Goal: Transaction & Acquisition: Purchase product/service

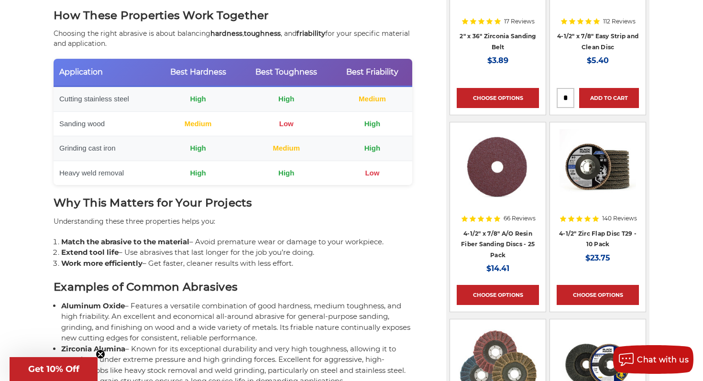
scroll to position [954, 0]
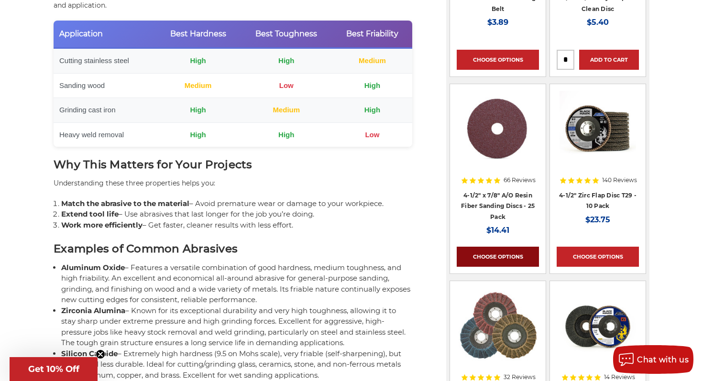
click at [487, 255] on link "Choose Options" at bounding box center [498, 257] width 82 height 20
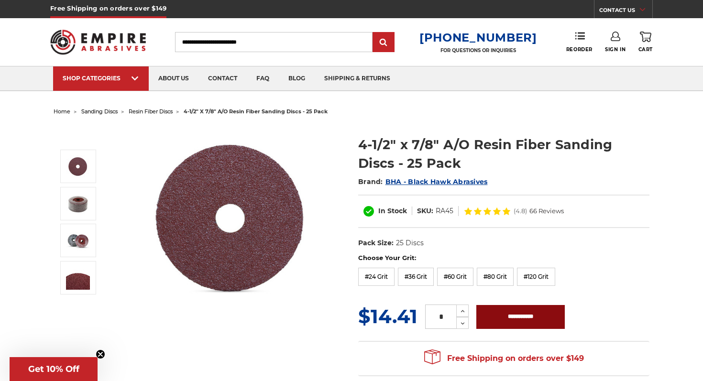
click at [516, 318] on input "**********" at bounding box center [520, 317] width 88 height 24
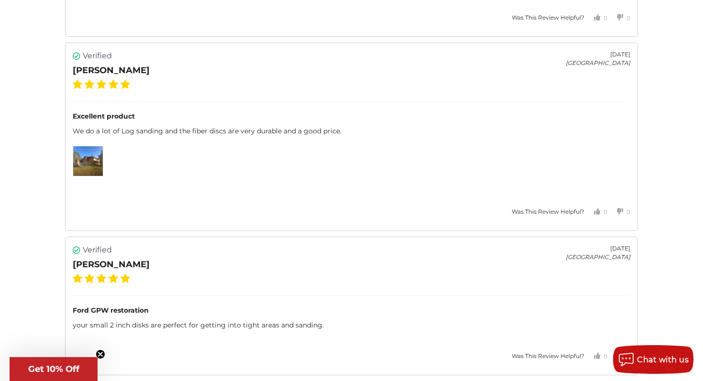
scroll to position [3165, 0]
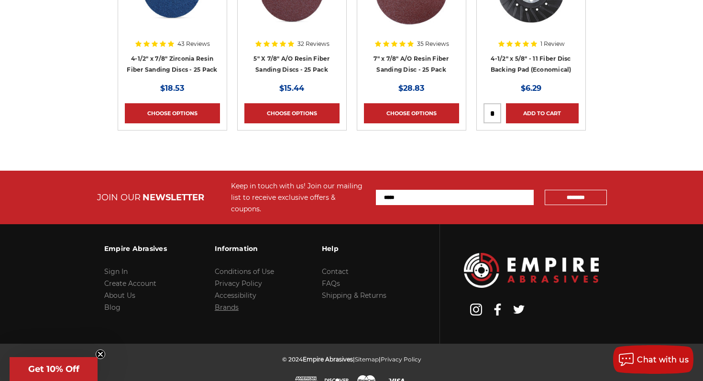
click at [235, 303] on link "Brands" at bounding box center [227, 307] width 24 height 9
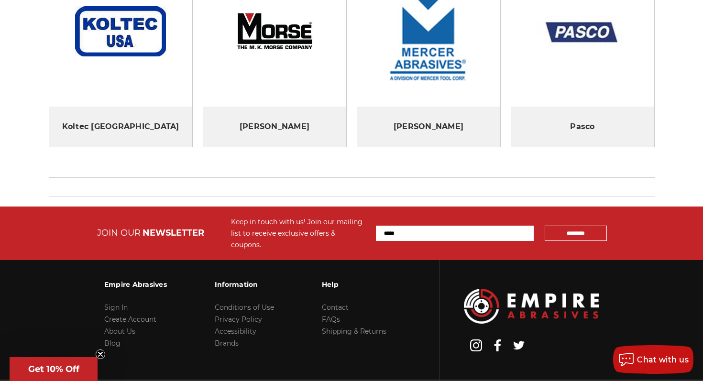
scroll to position [454, 0]
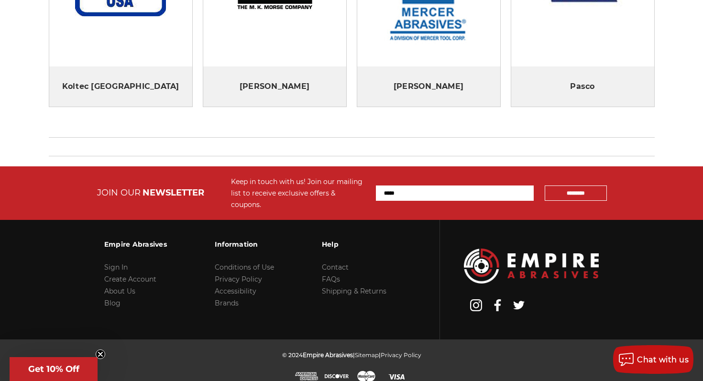
click at [419, 187] on input "Email Address" at bounding box center [455, 193] width 158 height 15
type input "**********"
click at [568, 190] on input "*********" at bounding box center [576, 193] width 62 height 15
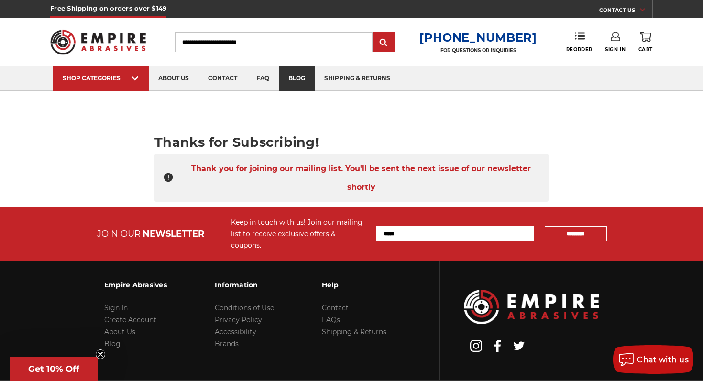
click at [299, 80] on link "blog" at bounding box center [297, 78] width 36 height 24
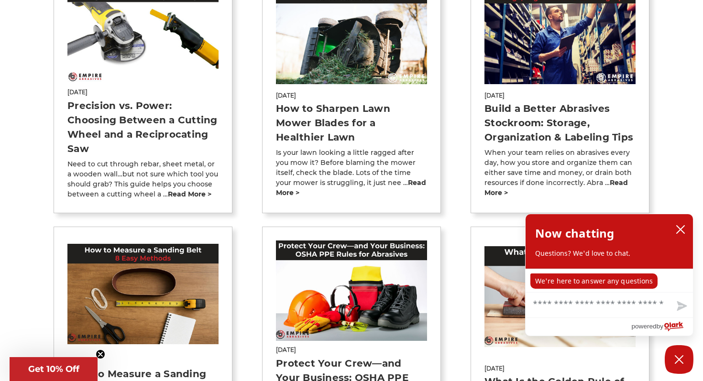
scroll to position [507, 0]
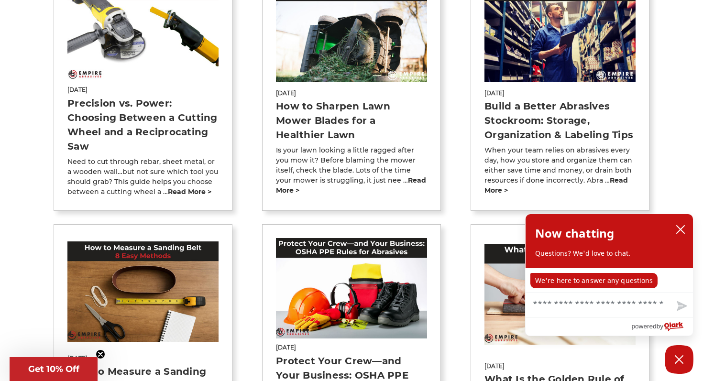
click at [390, 129] on link "How to Sharpen Lawn Mower Blades for a Healthier Lawn" at bounding box center [333, 120] width 114 height 40
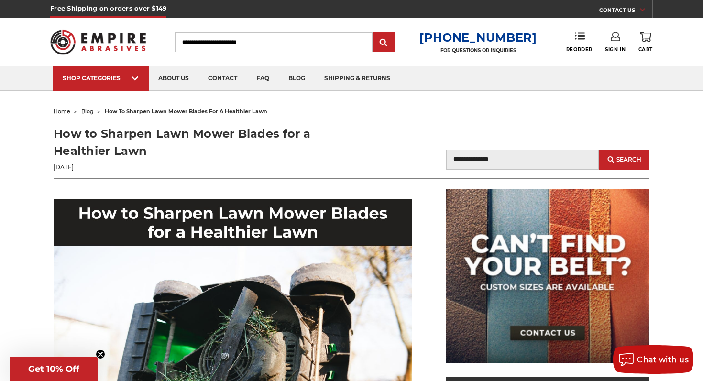
click at [101, 37] on img at bounding box center [98, 41] width 96 height 37
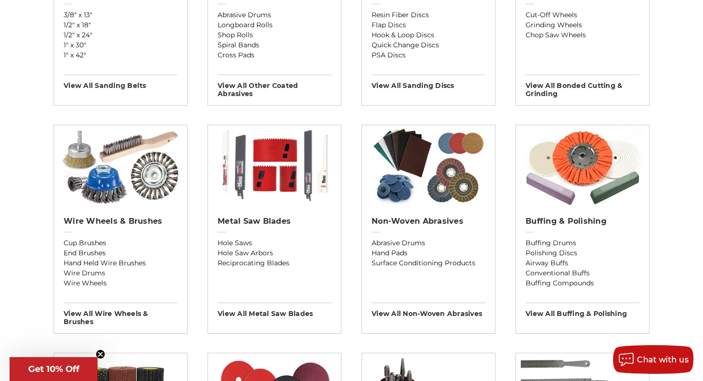
scroll to position [472, 0]
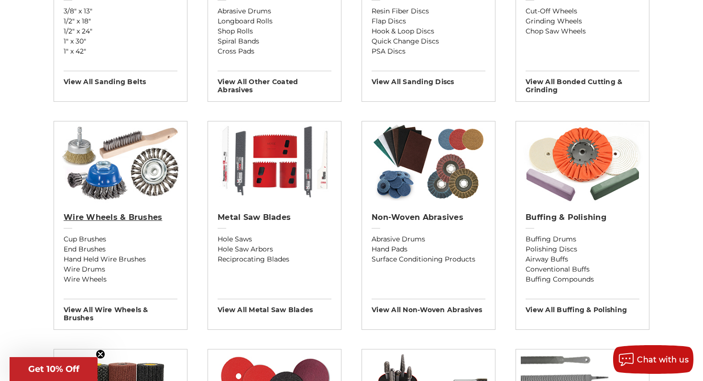
click at [122, 216] on h2 "Wire Wheels & Brushes" at bounding box center [121, 218] width 114 height 10
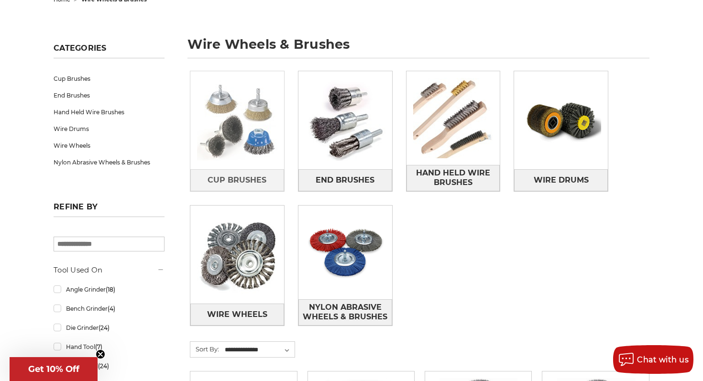
scroll to position [114, 0]
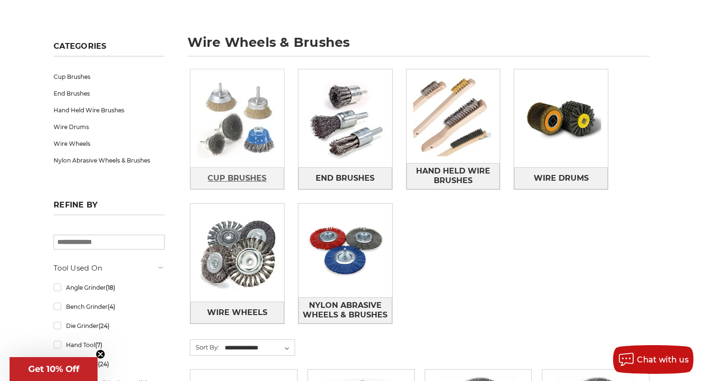
click at [249, 176] on span "Cup Brushes" at bounding box center [237, 178] width 59 height 16
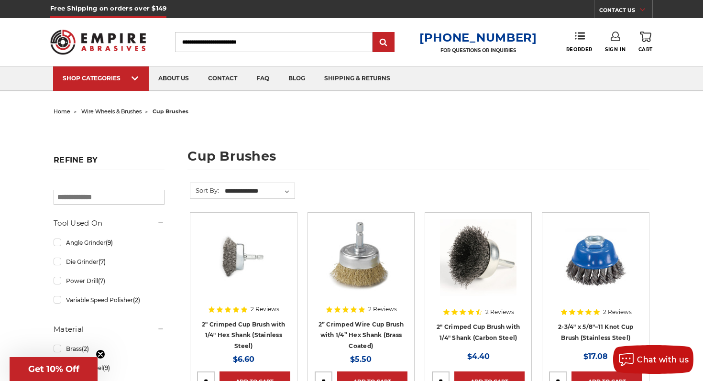
click at [395, 112] on ul "home wire wheels & brushes cup brushes" at bounding box center [352, 112] width 596 height 14
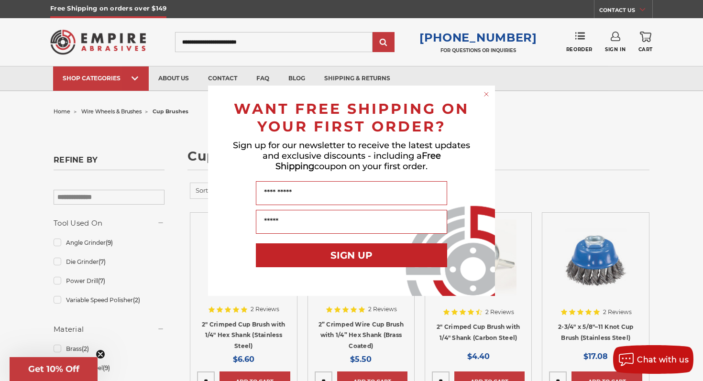
click at [475, 89] on form "WANT FREE SHIPPING ON YOUR FIRST ORDER? Sign up for our newsletter to receive t…" at bounding box center [351, 191] width 287 height 210
drag, startPoint x: 487, startPoint y: 94, endPoint x: 482, endPoint y: 92, distance: 5.2
click at [486, 94] on icon "Close dialog" at bounding box center [487, 94] width 10 height 10
